Goal: Communication & Community: Answer question/provide support

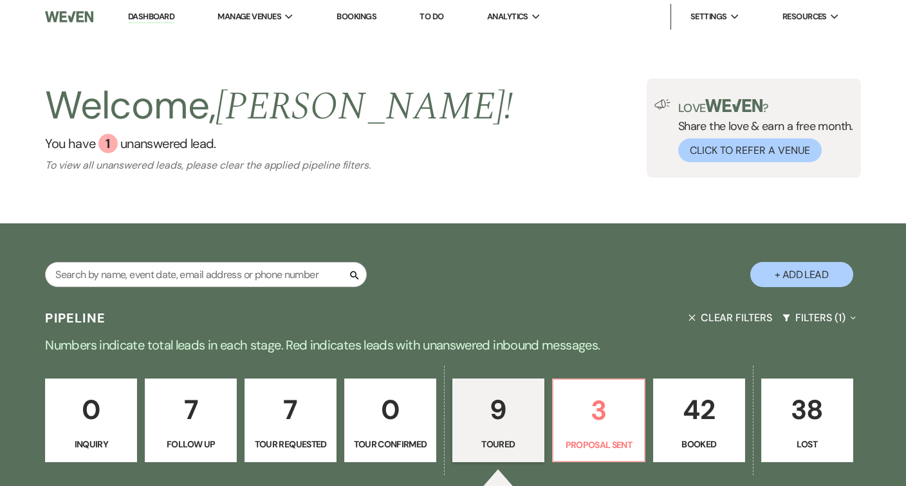
select select "5"
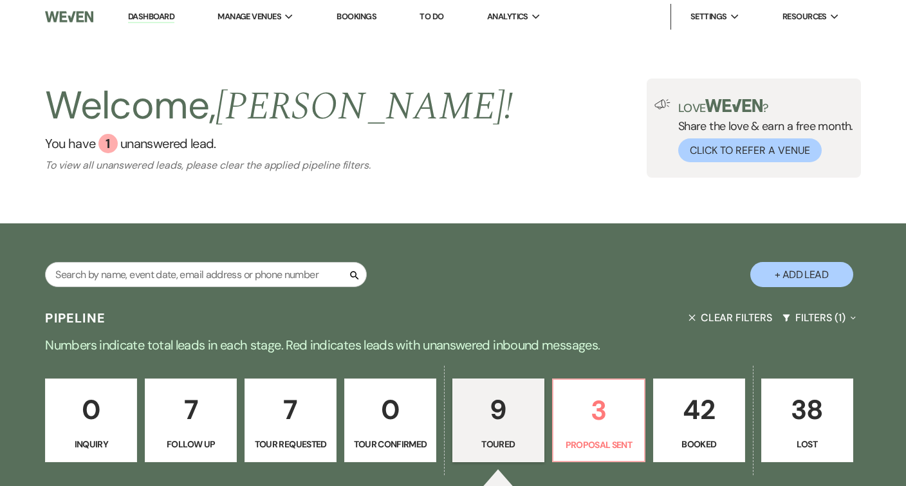
select select "5"
click at [715, 312] on button "Clear Filters" at bounding box center [731, 318] width 94 height 34
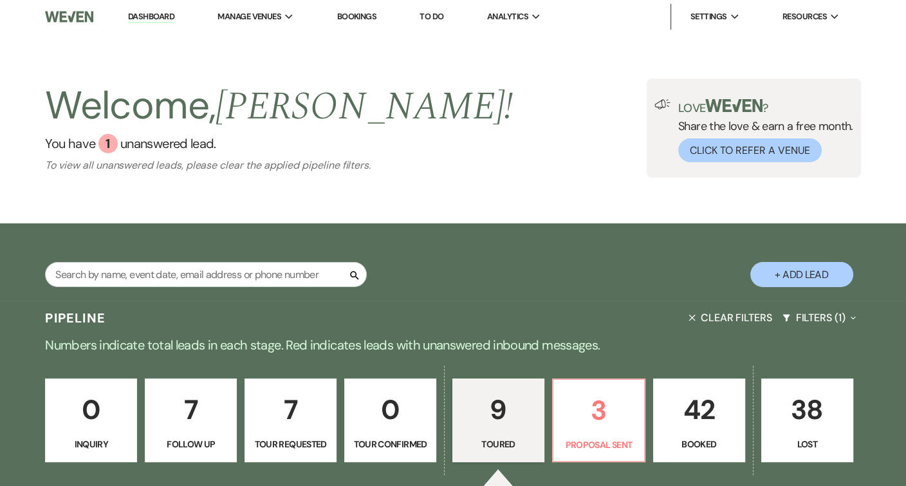
select select "5"
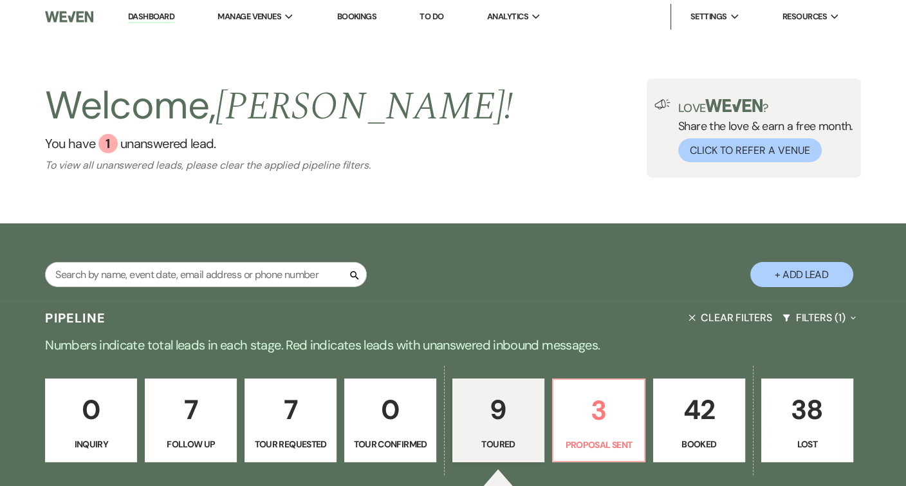
select select "5"
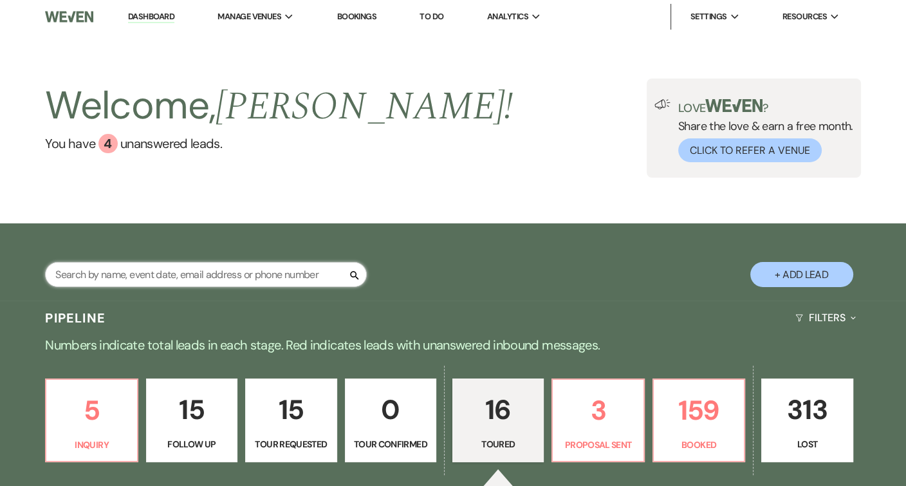
click at [241, 282] on input "text" at bounding box center [206, 274] width 322 height 25
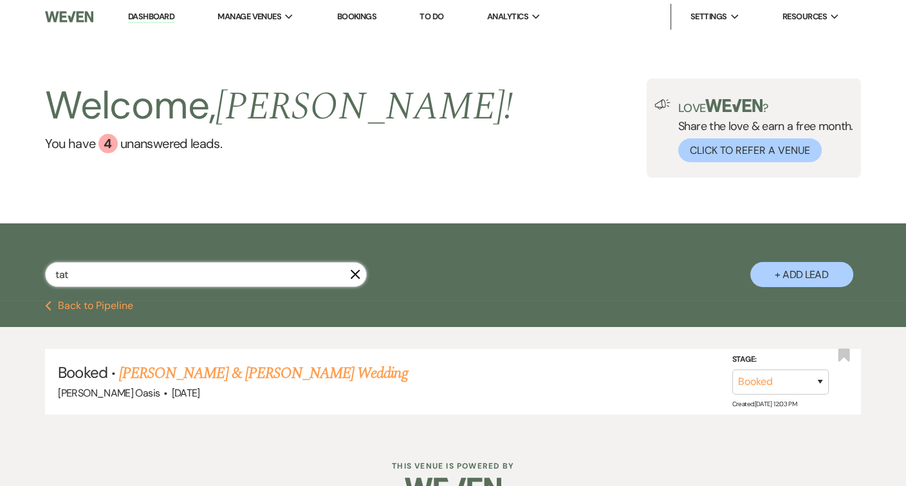
type input "tat"
click at [157, 17] on link "Dashboard" at bounding box center [151, 17] width 46 height 12
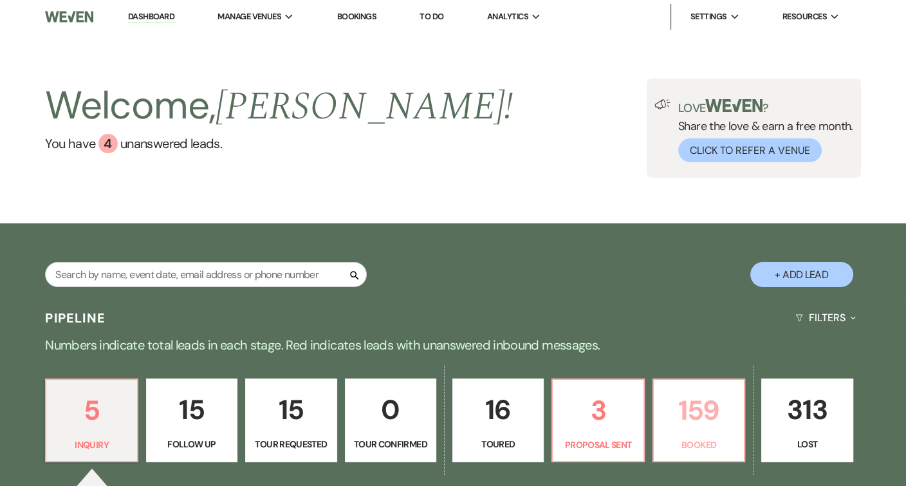
click at [691, 415] on p "159" at bounding box center [699, 410] width 75 height 43
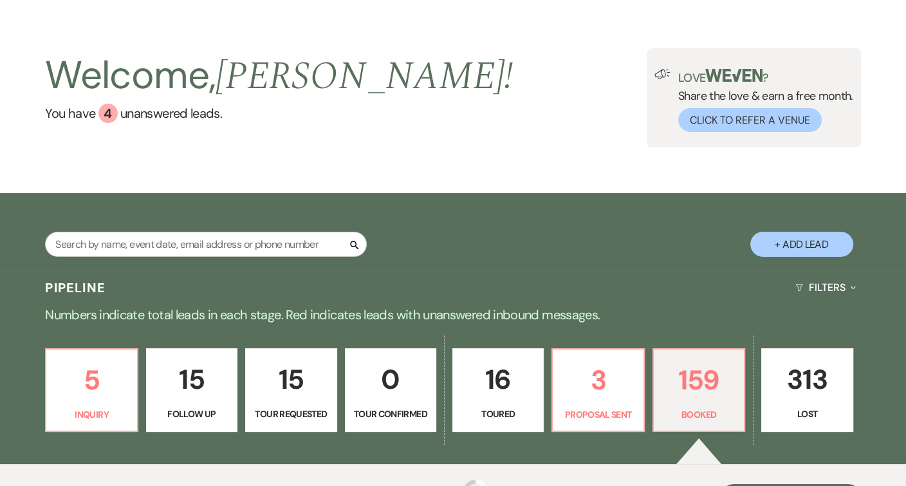
scroll to position [40, 0]
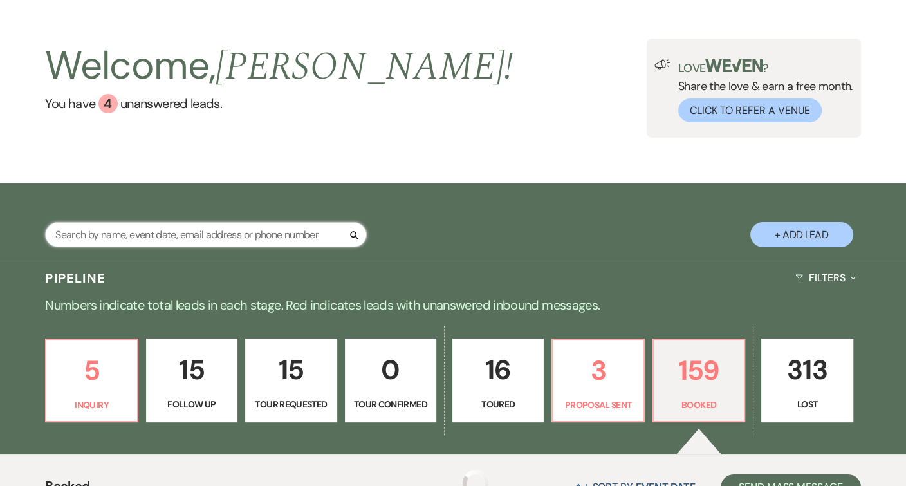
click at [167, 237] on input "text" at bounding box center [206, 234] width 322 height 25
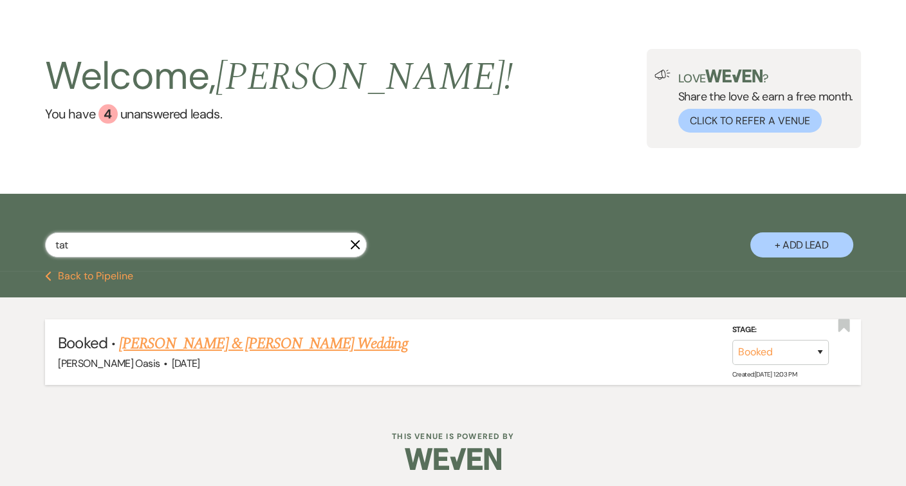
type input "tat"
click at [195, 339] on link "[PERSON_NAME] & [PERSON_NAME] Wedding" at bounding box center [263, 343] width 288 height 23
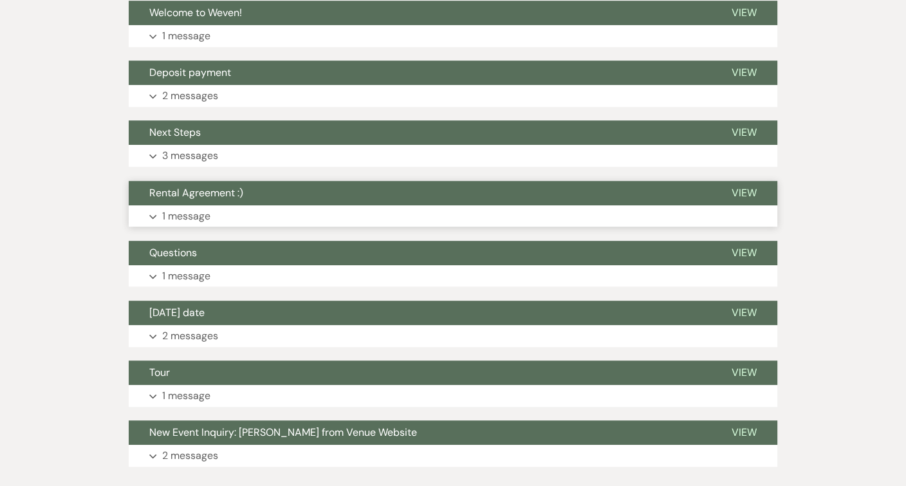
scroll to position [982, 0]
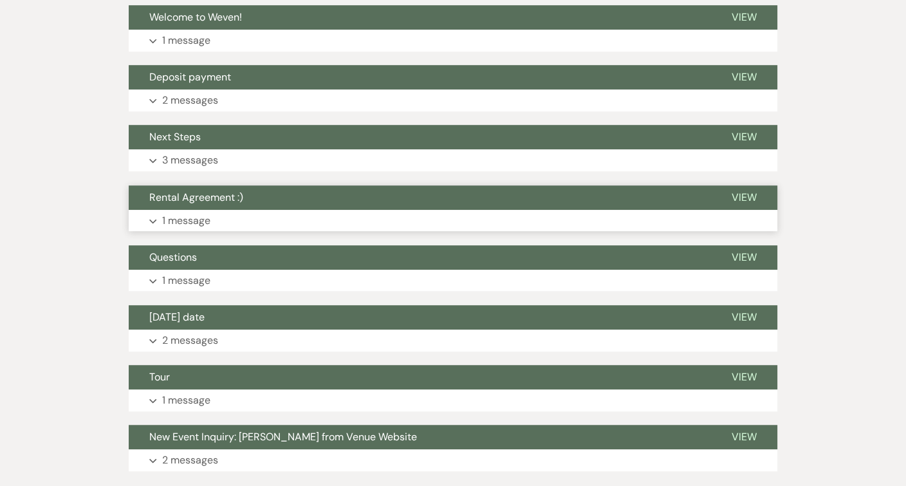
click at [235, 191] on span "Rental Agreement :)" at bounding box center [196, 198] width 94 height 14
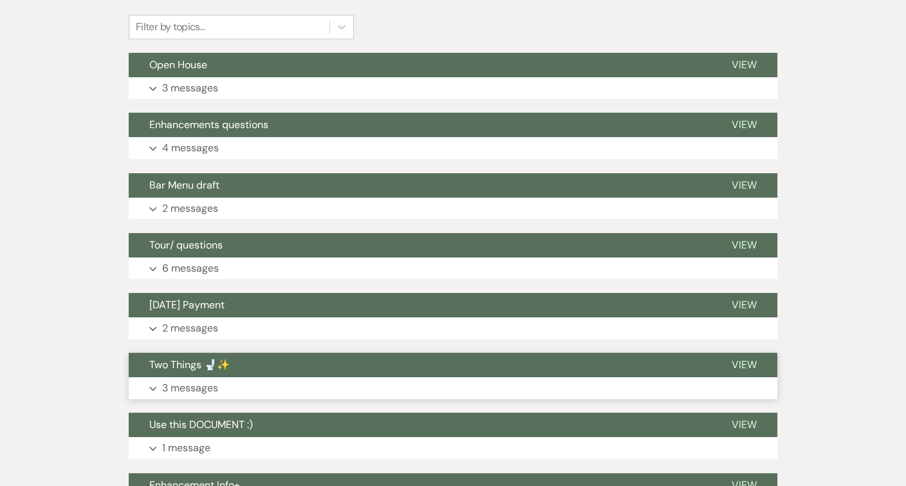
scroll to position [339, 0]
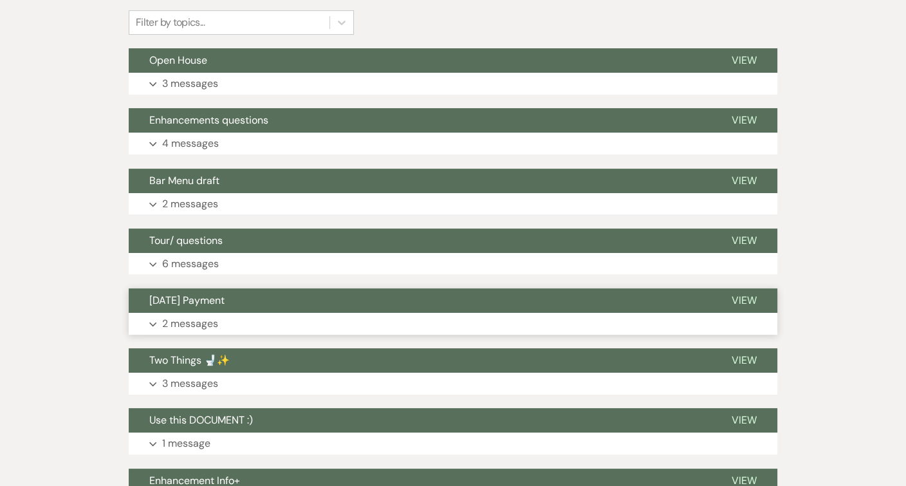
click at [251, 297] on button "[DATE] Payment" at bounding box center [420, 300] width 583 height 24
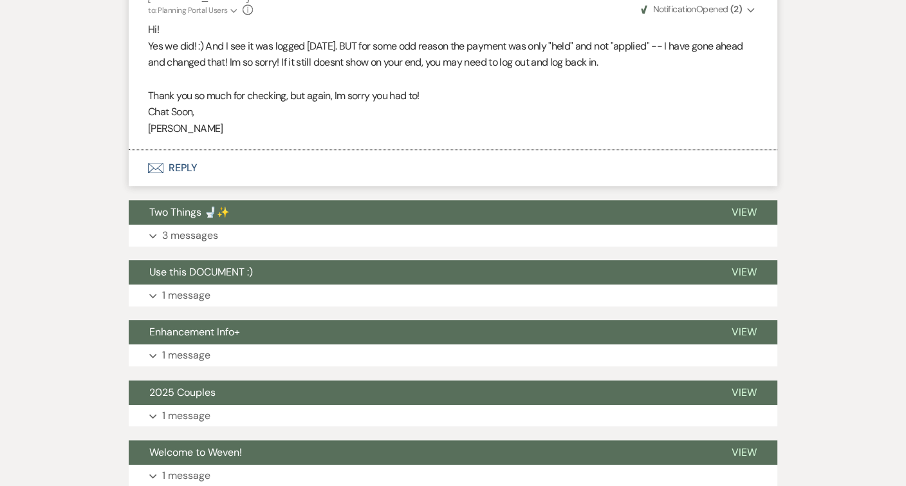
scroll to position [787, 0]
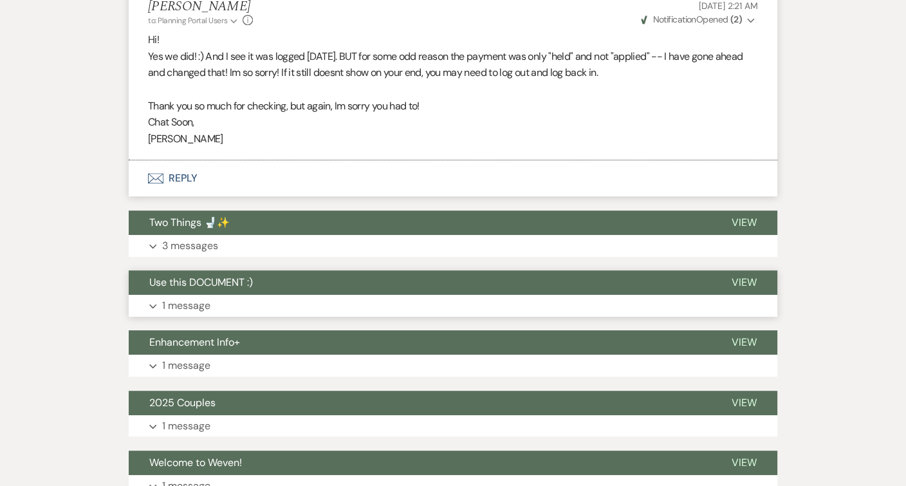
click at [251, 283] on button "Use this DOCUMENT :)" at bounding box center [420, 282] width 583 height 24
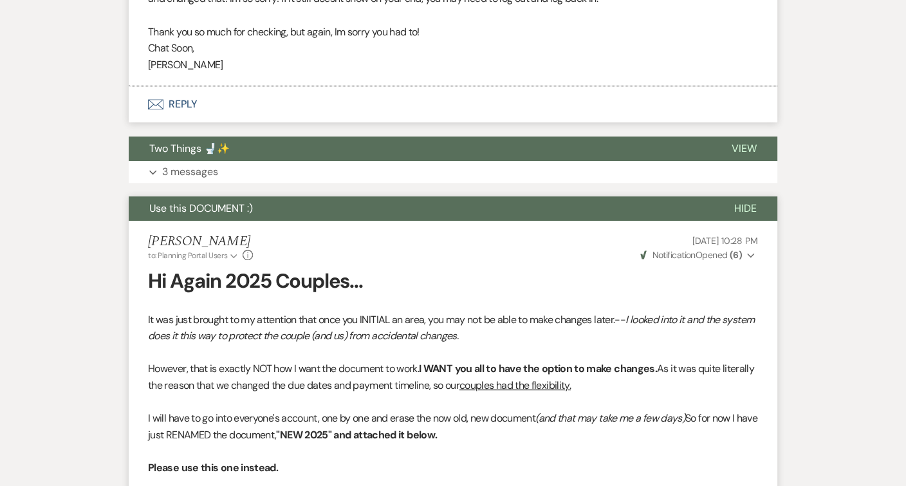
scroll to position [866, 0]
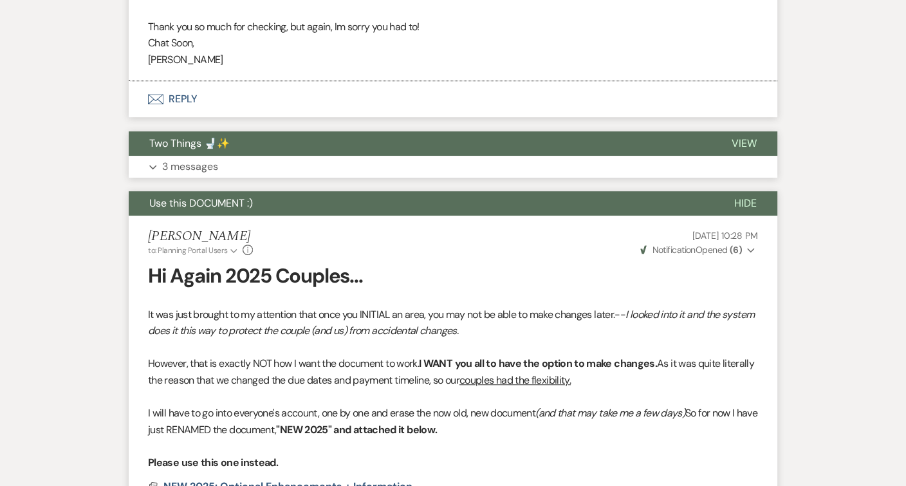
click at [251, 134] on button "Two Things 🚽✨" at bounding box center [420, 143] width 583 height 24
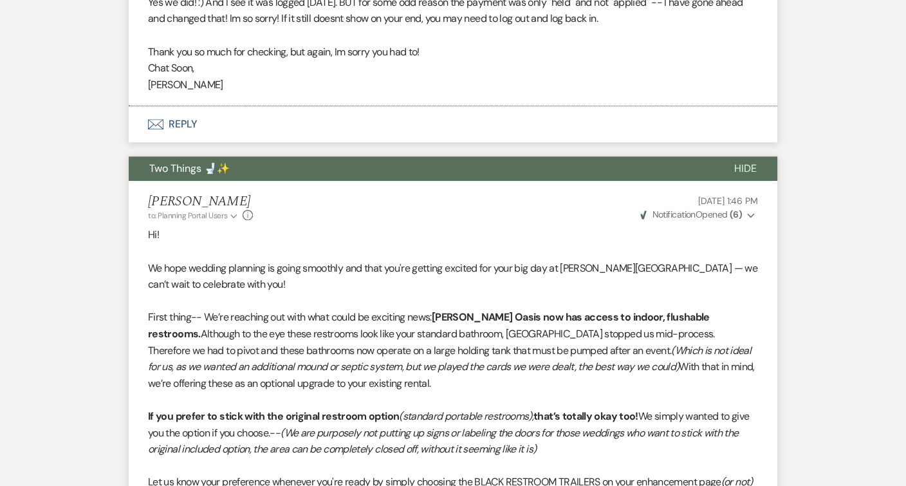
scroll to position [810, 0]
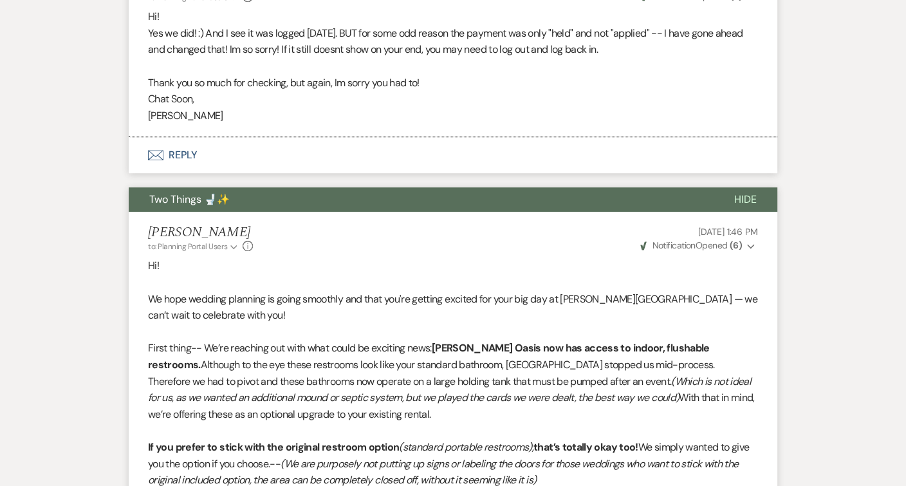
click at [236, 187] on button "Two Things 🚽✨" at bounding box center [421, 199] width 585 height 24
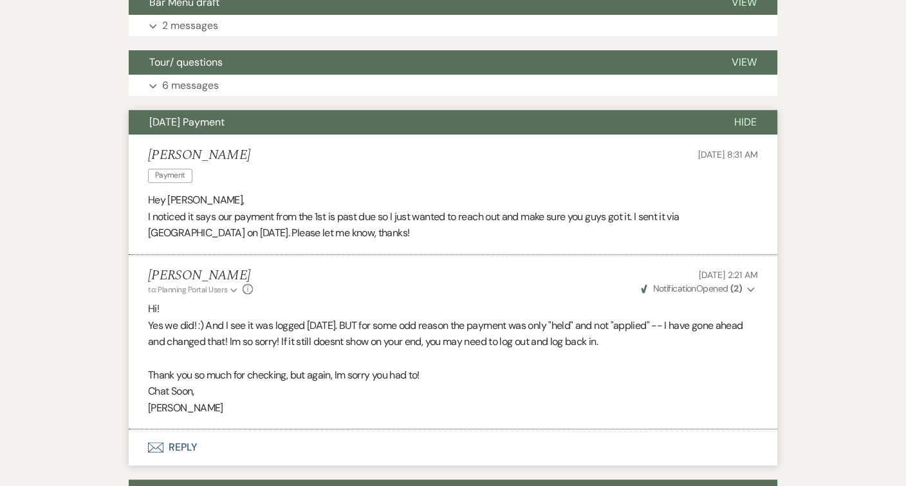
scroll to position [487, 0]
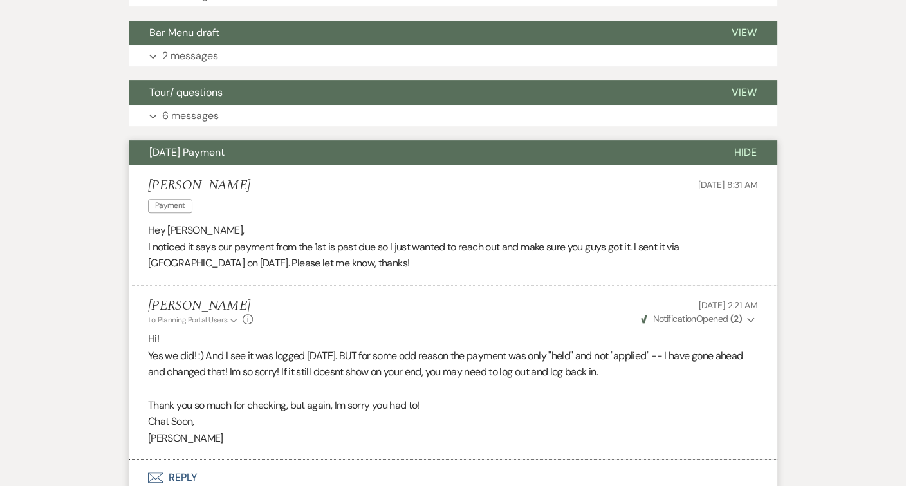
click at [236, 140] on button "[DATE] Payment" at bounding box center [421, 152] width 585 height 24
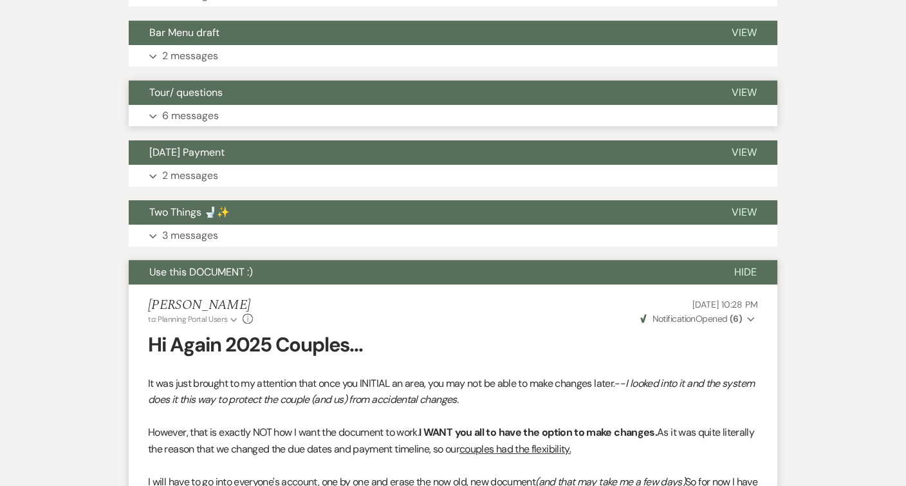
click at [240, 90] on button "Tour/ questions" at bounding box center [420, 92] width 583 height 24
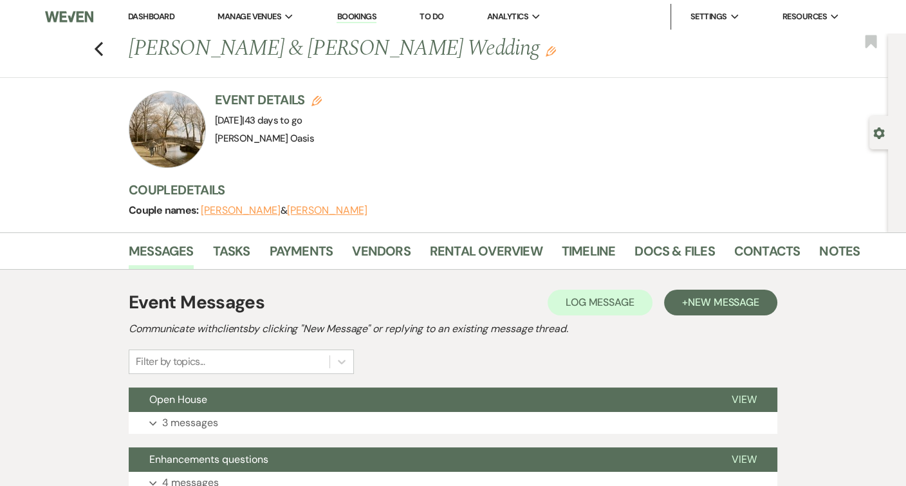
scroll to position [0, 0]
click at [149, 23] on li "Dashboard" at bounding box center [151, 17] width 59 height 26
click at [149, 17] on link "Dashboard" at bounding box center [151, 16] width 46 height 11
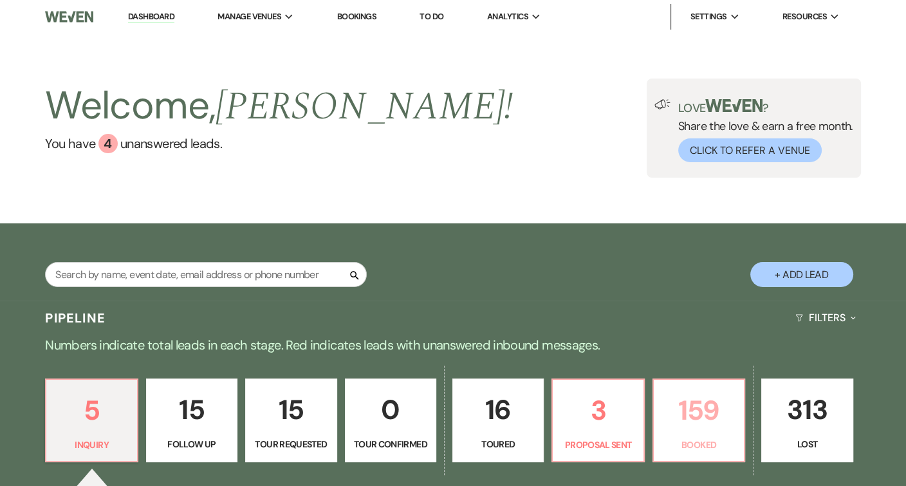
click at [737, 433] on link "159 Booked" at bounding box center [699, 420] width 93 height 84
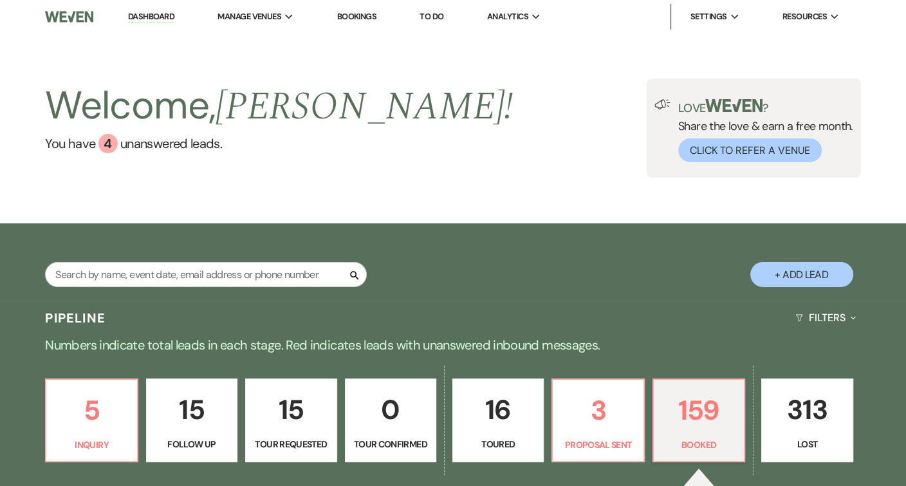
click at [882, 8] on nav "Dashboard Manage Venues Expand [PERSON_NAME] Oasis [PERSON_NAME] Oasis Transpor…" at bounding box center [453, 16] width 906 height 33
click at [81, 415] on p "5" at bounding box center [91, 410] width 75 height 43
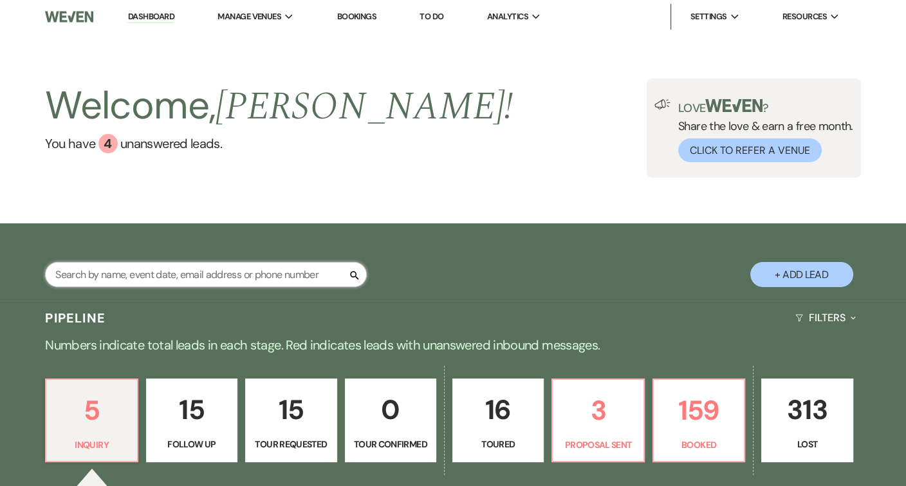
click at [254, 276] on input "text" at bounding box center [206, 274] width 322 height 25
click at [702, 445] on p "Booked" at bounding box center [699, 445] width 75 height 14
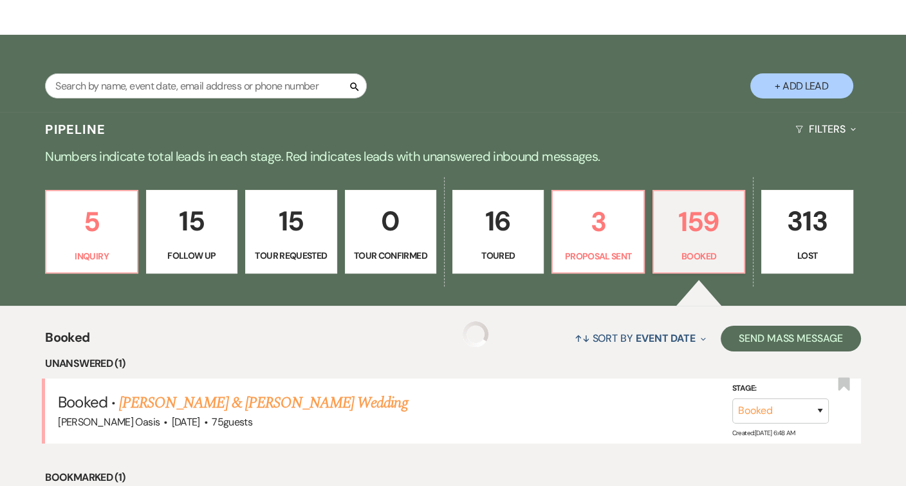
scroll to position [212, 0]
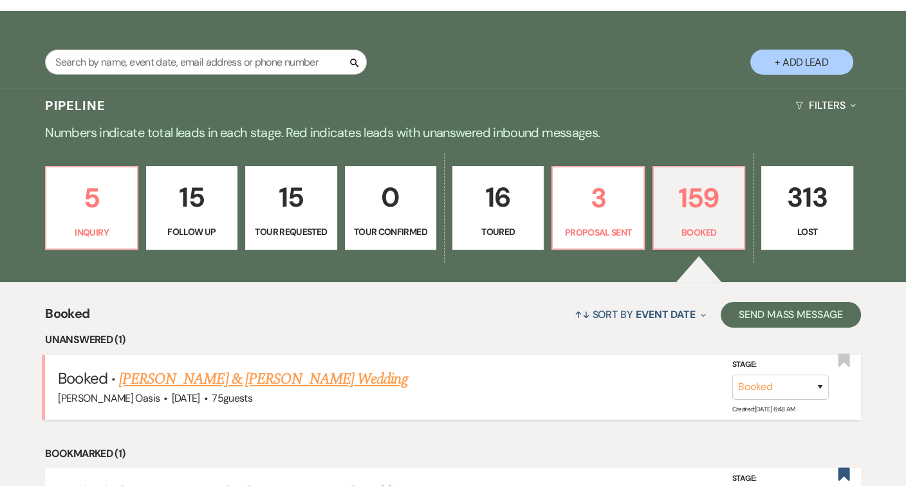
click at [386, 376] on link "[PERSON_NAME] & [PERSON_NAME] Wedding" at bounding box center [263, 379] width 288 height 23
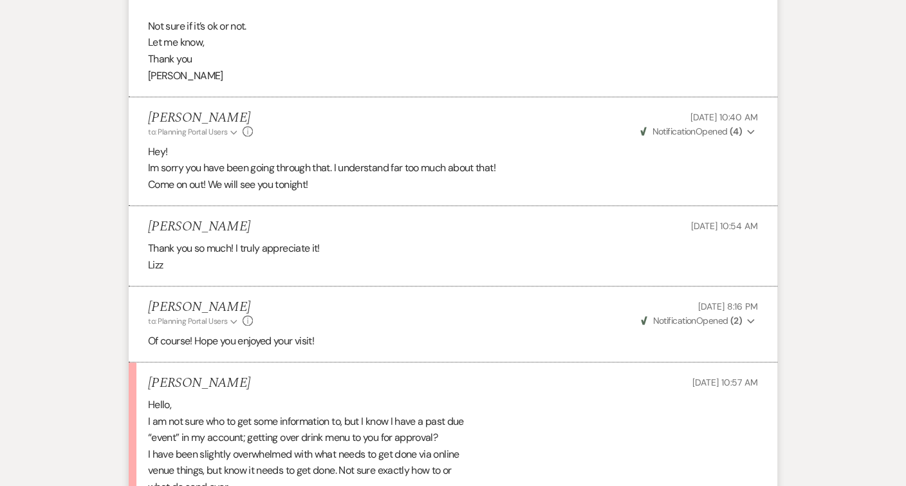
scroll to position [1081, 0]
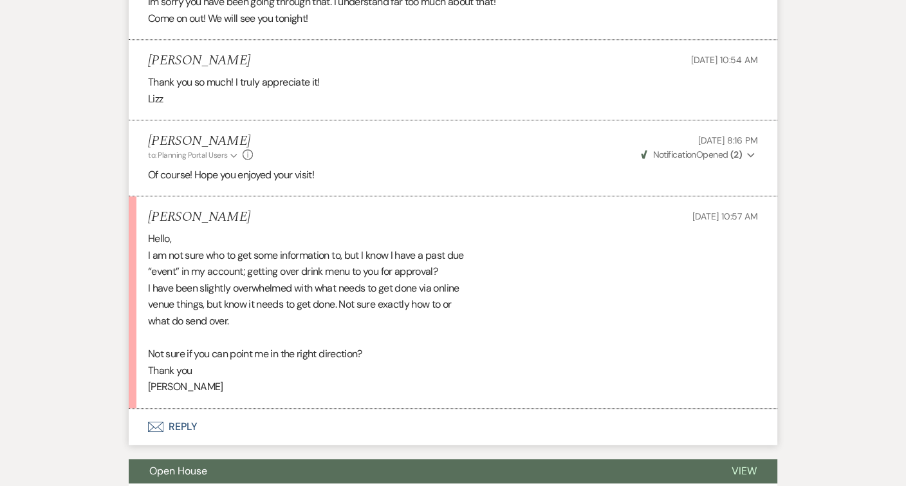
click at [371, 412] on button "Envelope Reply" at bounding box center [453, 427] width 649 height 36
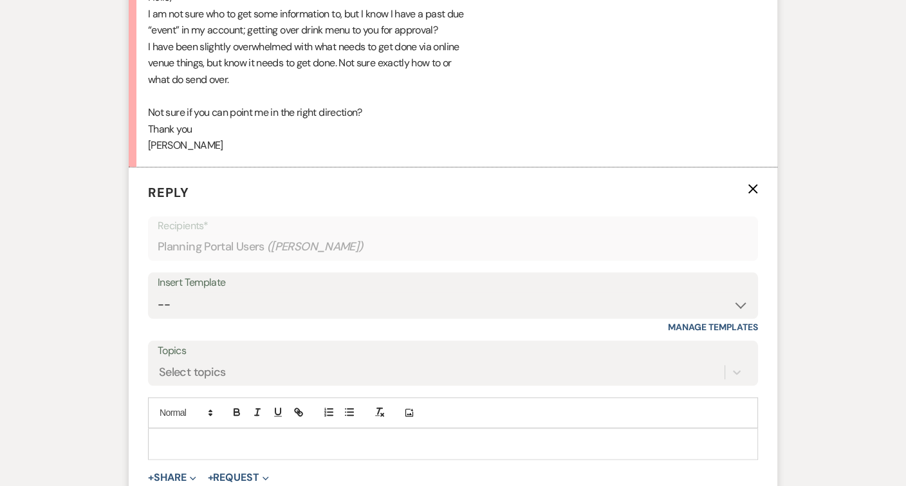
scroll to position [1526, 0]
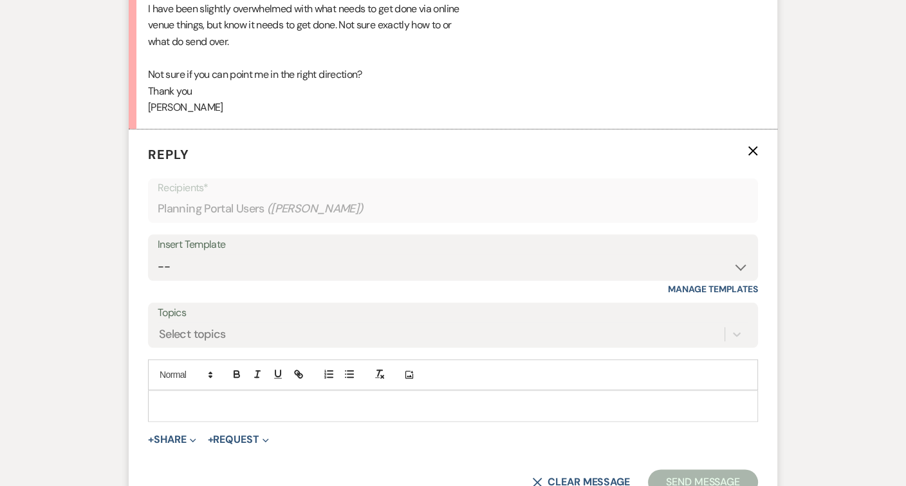
click at [372, 398] on p at bounding box center [453, 405] width 590 height 14
paste div
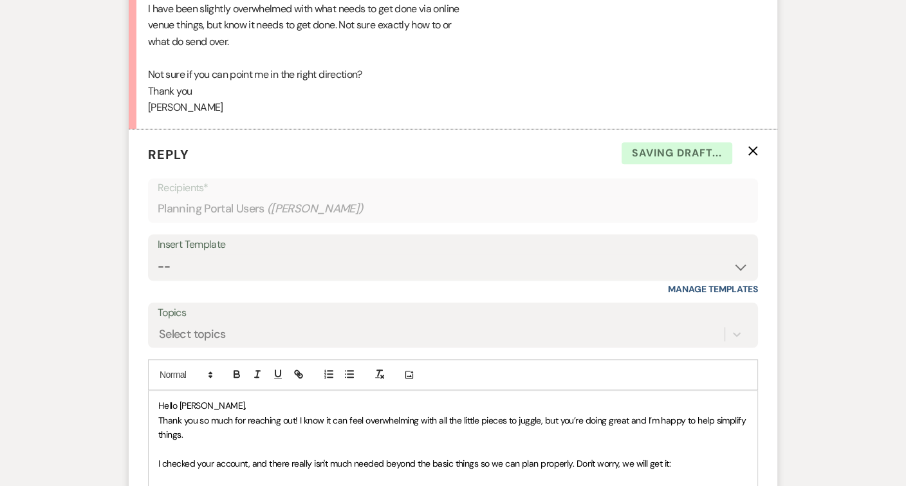
click at [255, 398] on p "Hello [PERSON_NAME]," at bounding box center [453, 405] width 590 height 14
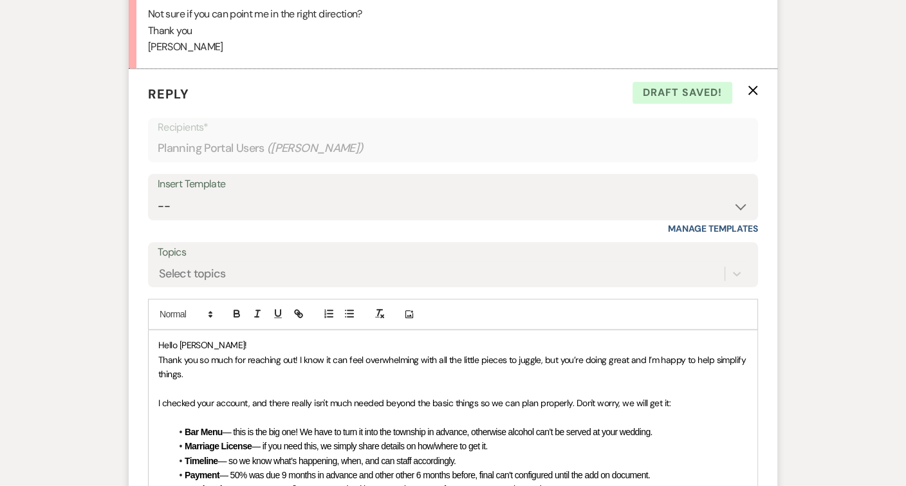
scroll to position [1592, 0]
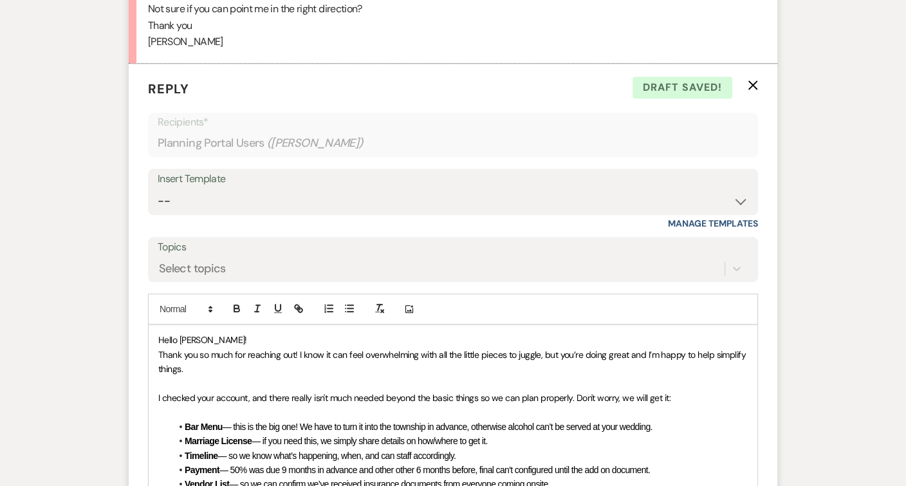
click at [311, 422] on span "— this is the big one! We have to turn it into the township in advance, otherwi…" at bounding box center [438, 427] width 430 height 10
click at [519, 434] on li "Marriage License — if you need this, we simply share details on how/where to ge…" at bounding box center [459, 441] width 577 height 14
click at [240, 451] on span "— so we know what’s happening, when, and can staff accordingly." at bounding box center [337, 456] width 238 height 10
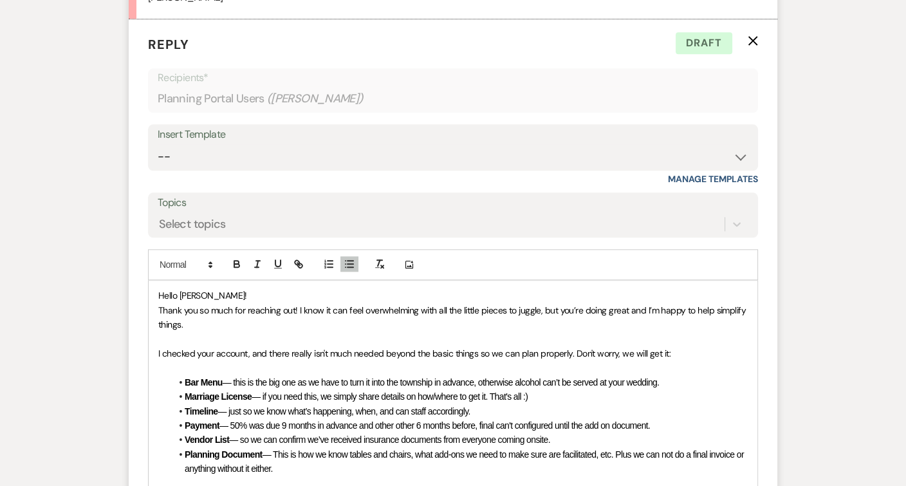
scroll to position [1641, 0]
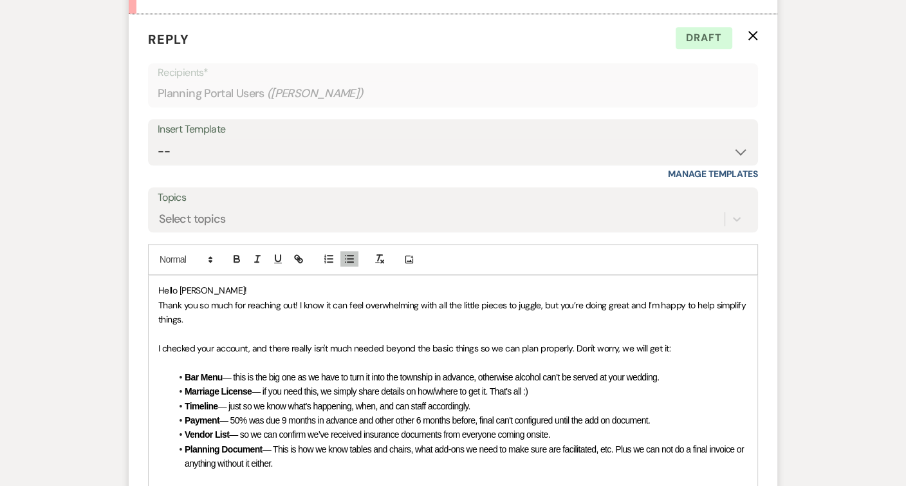
click at [351, 444] on span "— This is how we know tables and chairs, what add-ons we need to make sure are …" at bounding box center [465, 456] width 561 height 24
click at [459, 444] on span "— This is how we know how many tables and chairs, what add-ons we need to make …" at bounding box center [467, 456] width 565 height 24
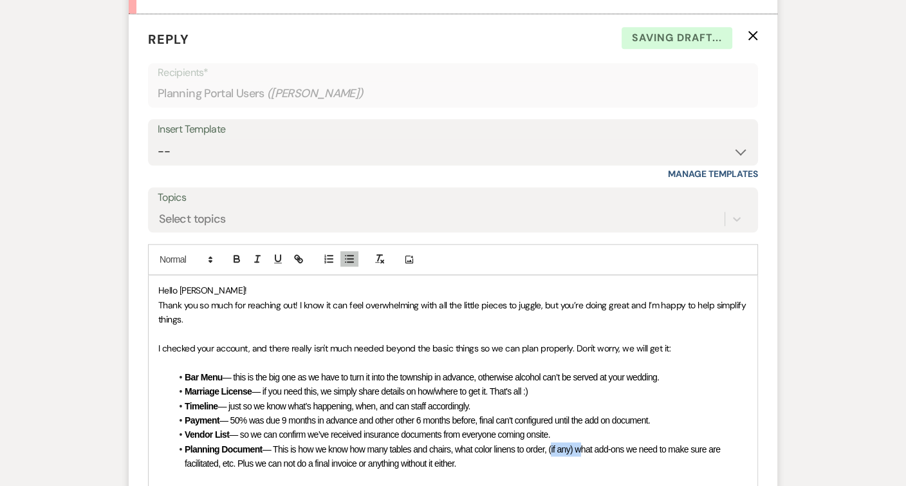
drag, startPoint x: 577, startPoint y: 421, endPoint x: 552, endPoint y: 421, distance: 25.1
click at [552, 444] on span "— This is how we know how many tables and chairs, what color linens to order, (…" at bounding box center [454, 456] width 538 height 24
click at [260, 253] on icon "button" at bounding box center [258, 259] width 12 height 12
click at [356, 342] on span "I checked your account, and there really isn't much needed beyond the basic thi…" at bounding box center [414, 348] width 512 height 12
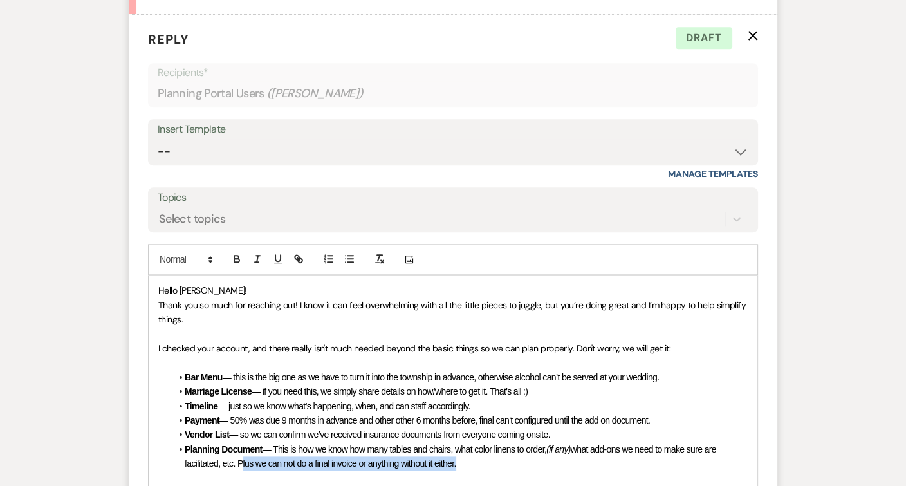
drag, startPoint x: 462, startPoint y: 437, endPoint x: 243, endPoint y: 433, distance: 218.9
click at [243, 442] on li "Planning Document — This is how we know how many tables and chairs, what color …" at bounding box center [459, 456] width 577 height 29
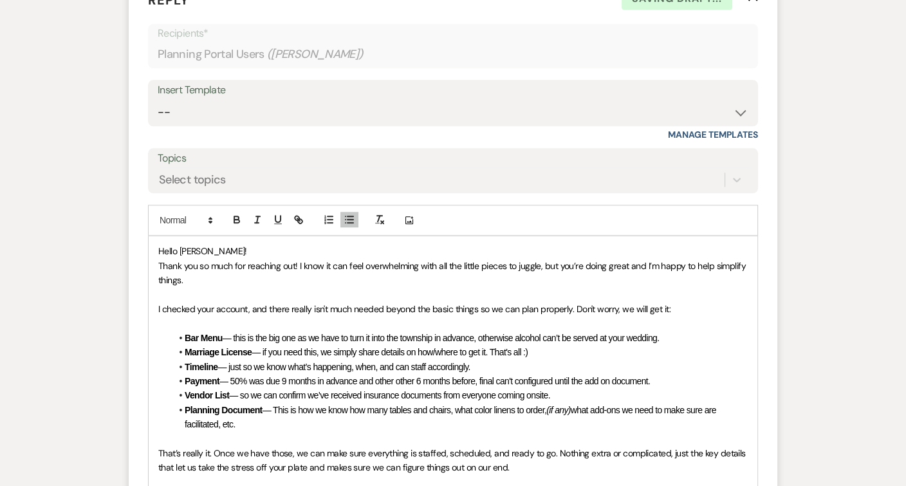
scroll to position [1683, 0]
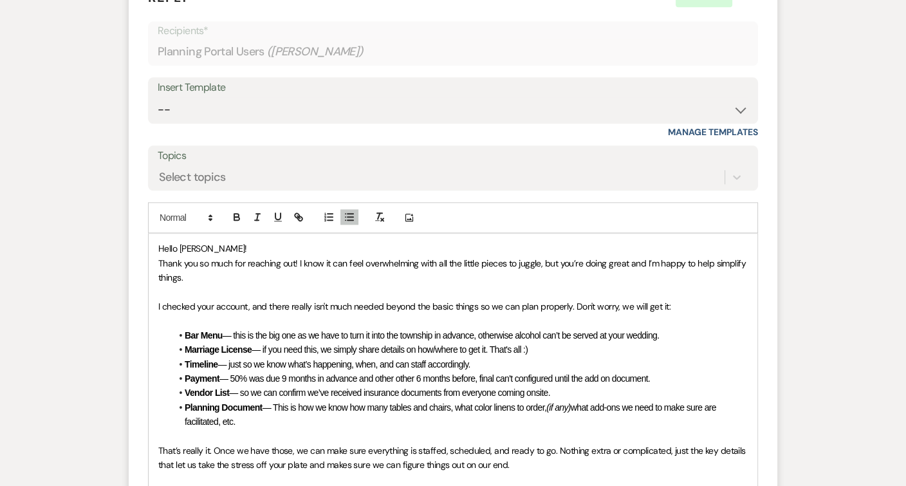
click at [556, 472] on p at bounding box center [453, 479] width 590 height 14
click at [554, 472] on p at bounding box center [453, 479] width 590 height 14
click at [532, 444] on p "That’s really it. Once we have those, we can make sure everything is staffed, s…" at bounding box center [453, 458] width 590 height 29
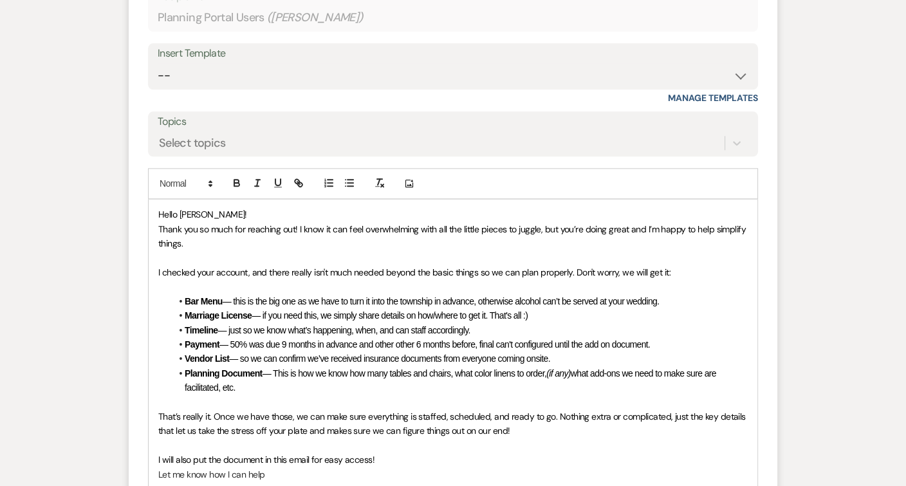
click at [298, 467] on p "Let me know how I can help" at bounding box center [453, 474] width 590 height 14
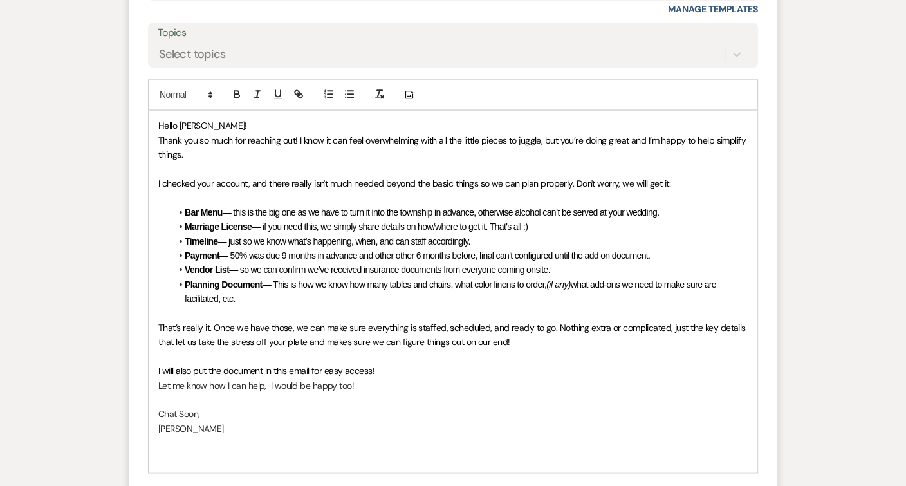
scroll to position [1836, 0]
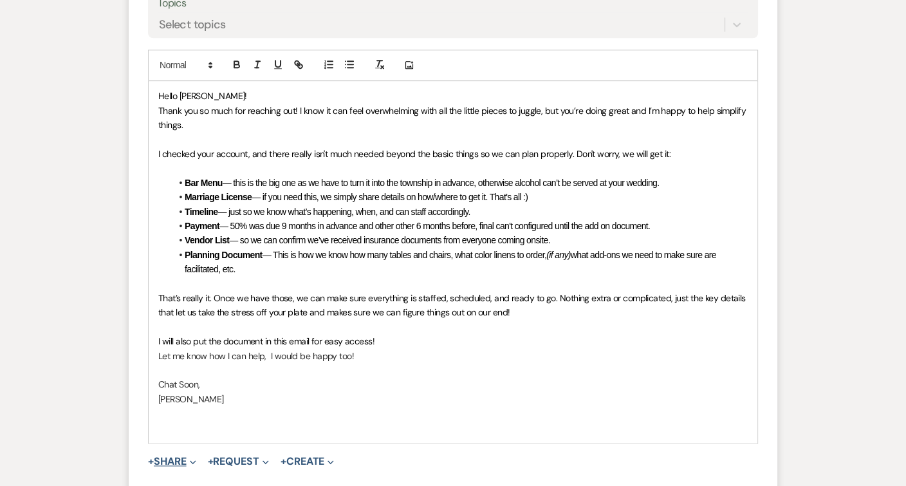
click at [178, 456] on button "+ Share Expand" at bounding box center [172, 461] width 48 height 10
click at [187, 480] on span "Doc Upload Documents" at bounding box center [200, 487] width 73 height 14
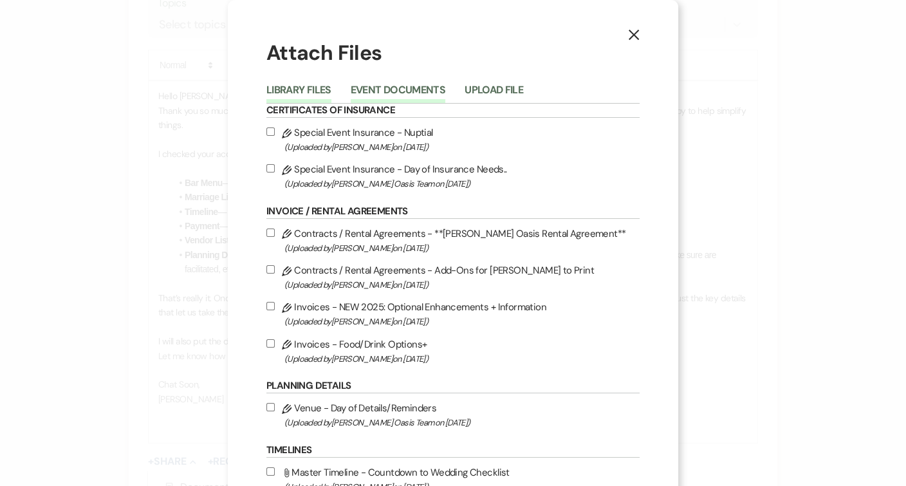
click at [419, 90] on button "Event Documents" at bounding box center [398, 94] width 95 height 18
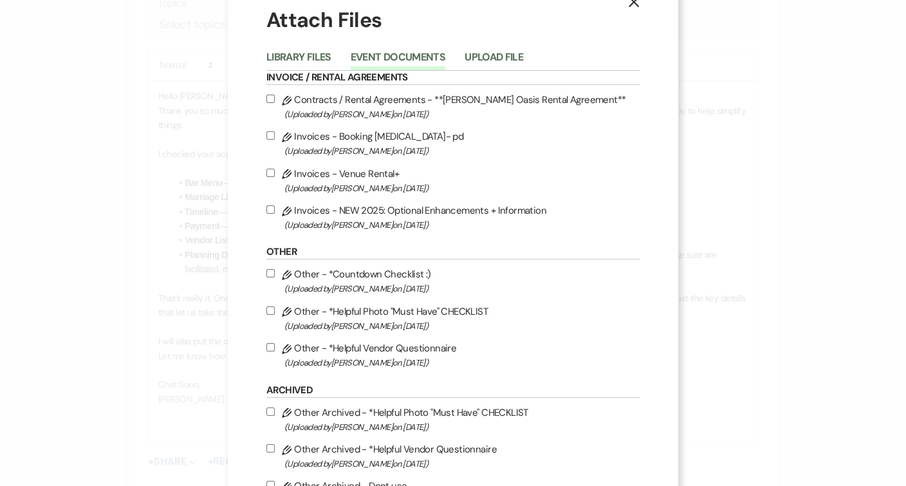
scroll to position [26, 0]
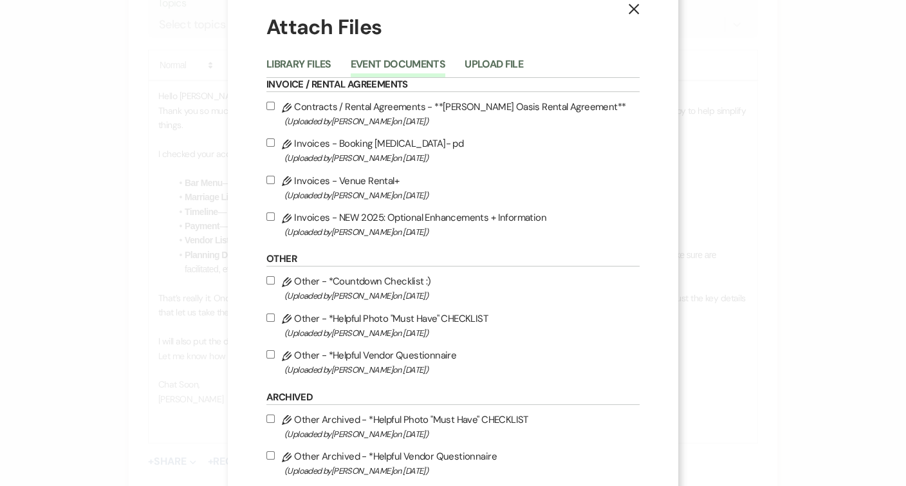
click at [399, 231] on span "(Uploaded by [PERSON_NAME] on [DATE] )" at bounding box center [462, 232] width 355 height 15
click at [275, 221] on input "Pencil Invoices - NEW 2025: Optional Enhancements + Information (Uploaded by [P…" at bounding box center [270, 216] width 8 height 8
checkbox input "true"
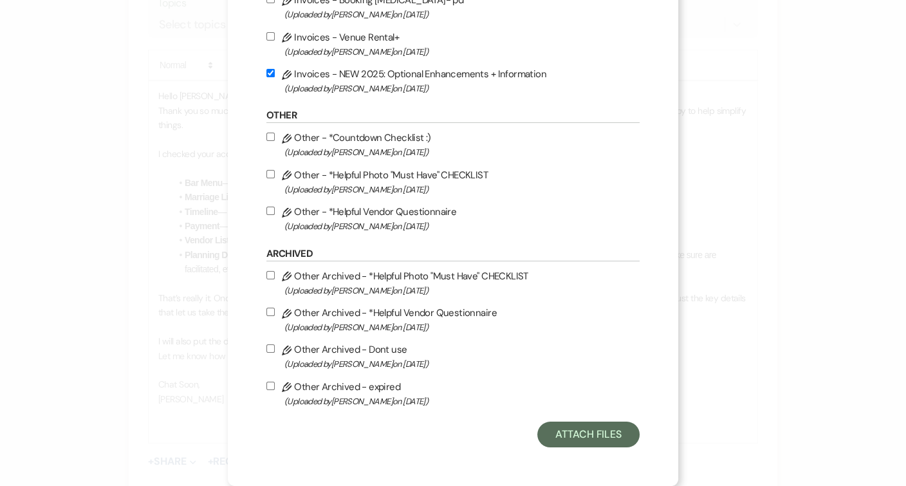
scroll to position [183, 0]
click at [592, 436] on button "Attach Files" at bounding box center [588, 435] width 102 height 26
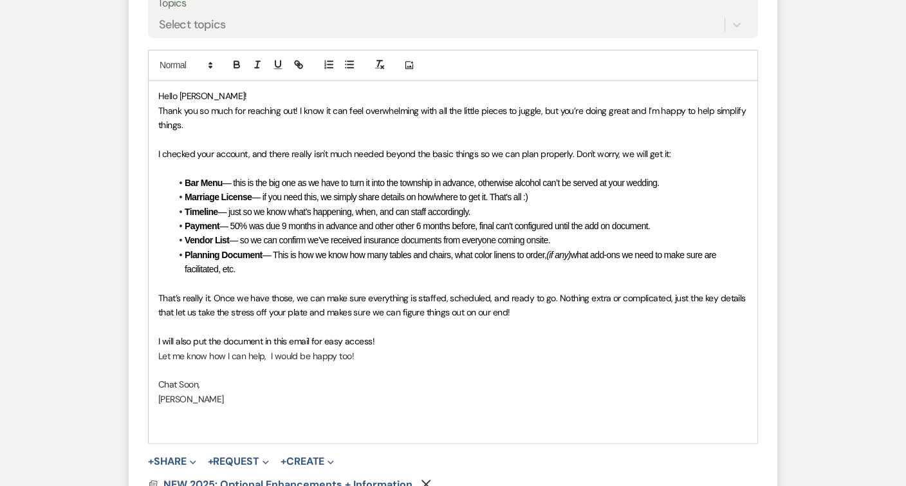
scroll to position [1902, 0]
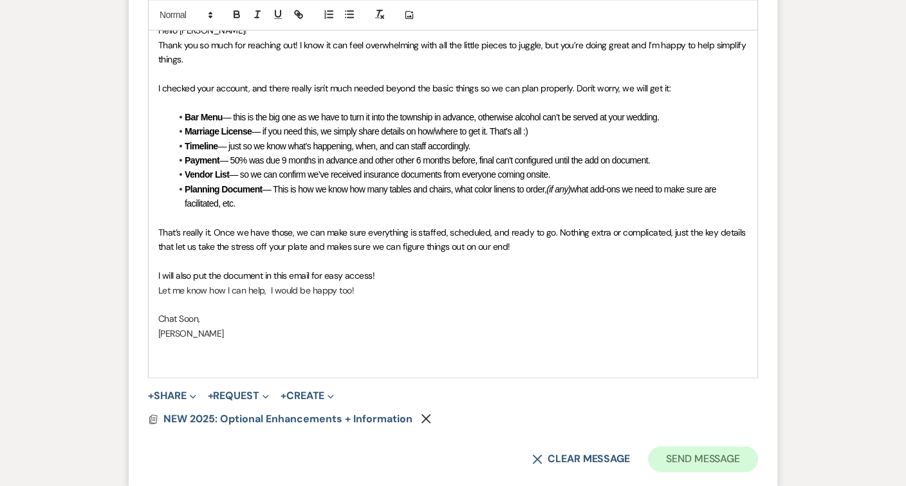
click at [673, 446] on button "Send Message" at bounding box center [703, 459] width 110 height 26
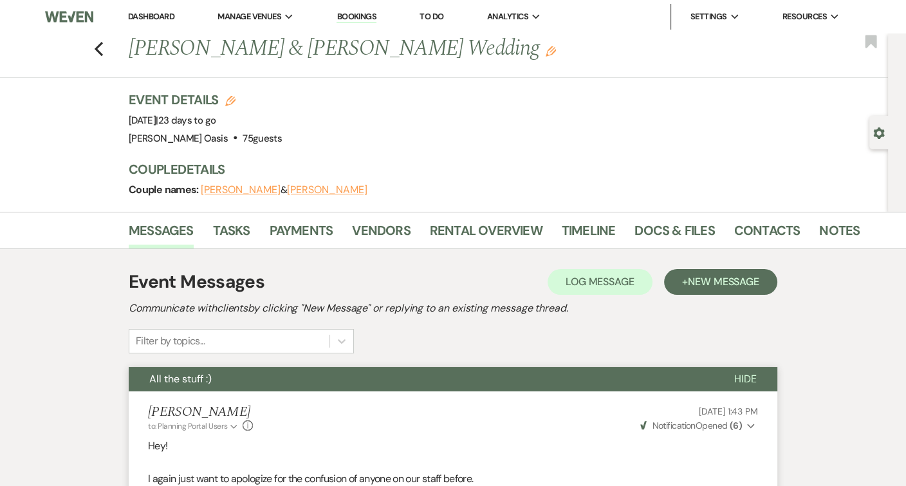
scroll to position [0, 0]
click at [170, 17] on link "Dashboard" at bounding box center [151, 16] width 46 height 11
